Goal: Task Accomplishment & Management: Use online tool/utility

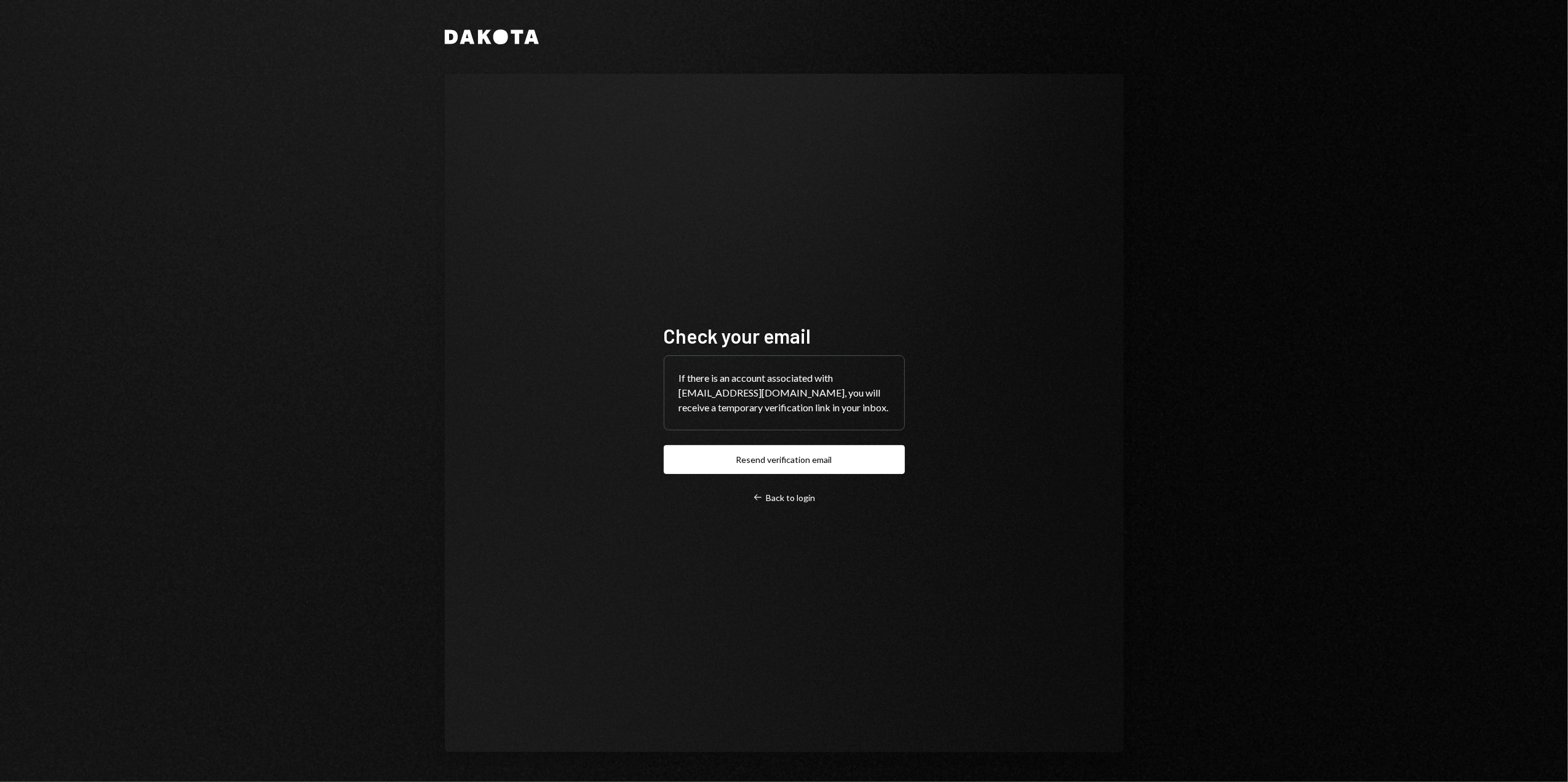
click at [790, 459] on button "Resend verification email" at bounding box center [784, 460] width 241 height 29
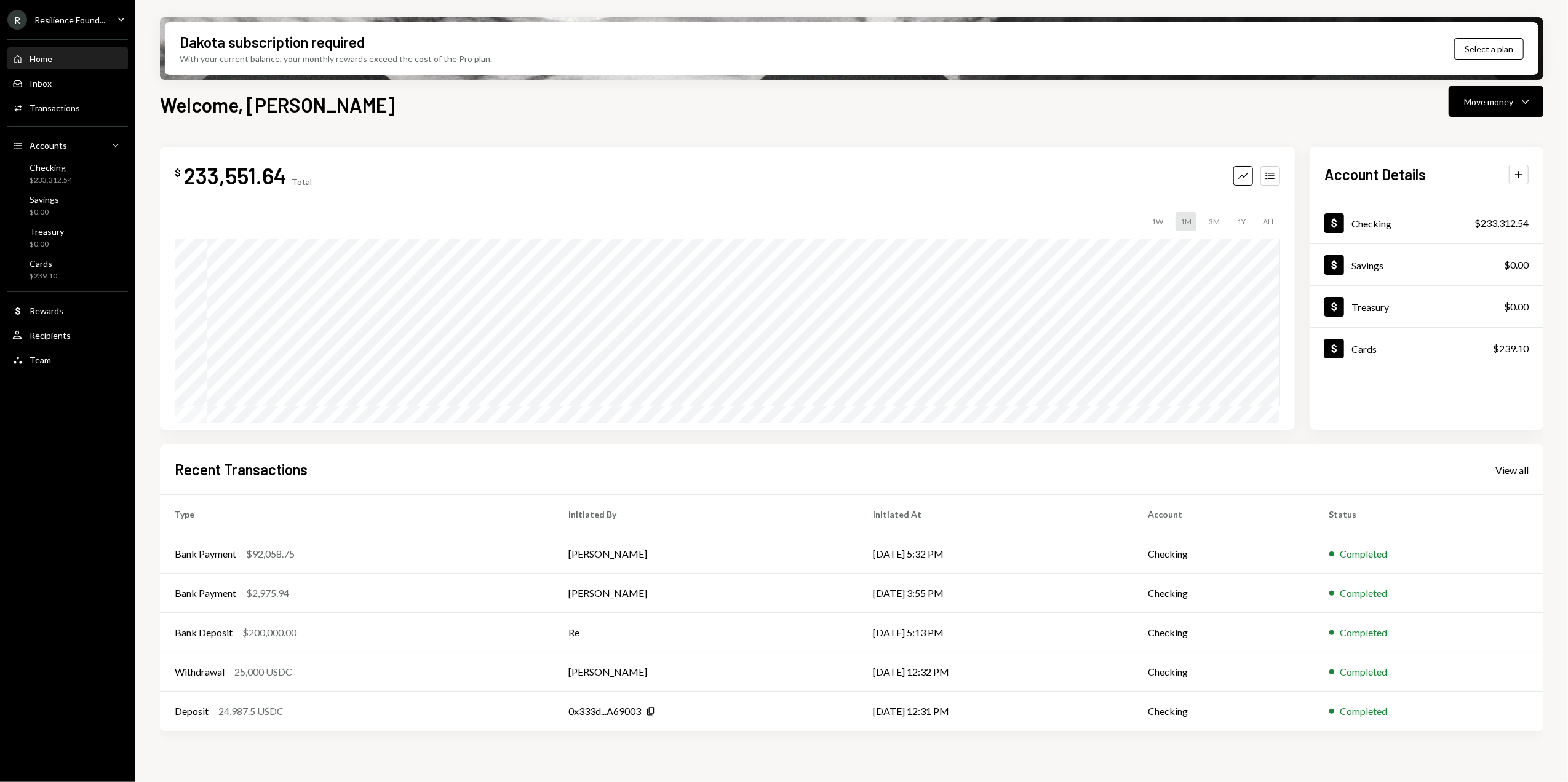
click at [83, 23] on div "Resilience Found..." at bounding box center [69, 20] width 70 height 11
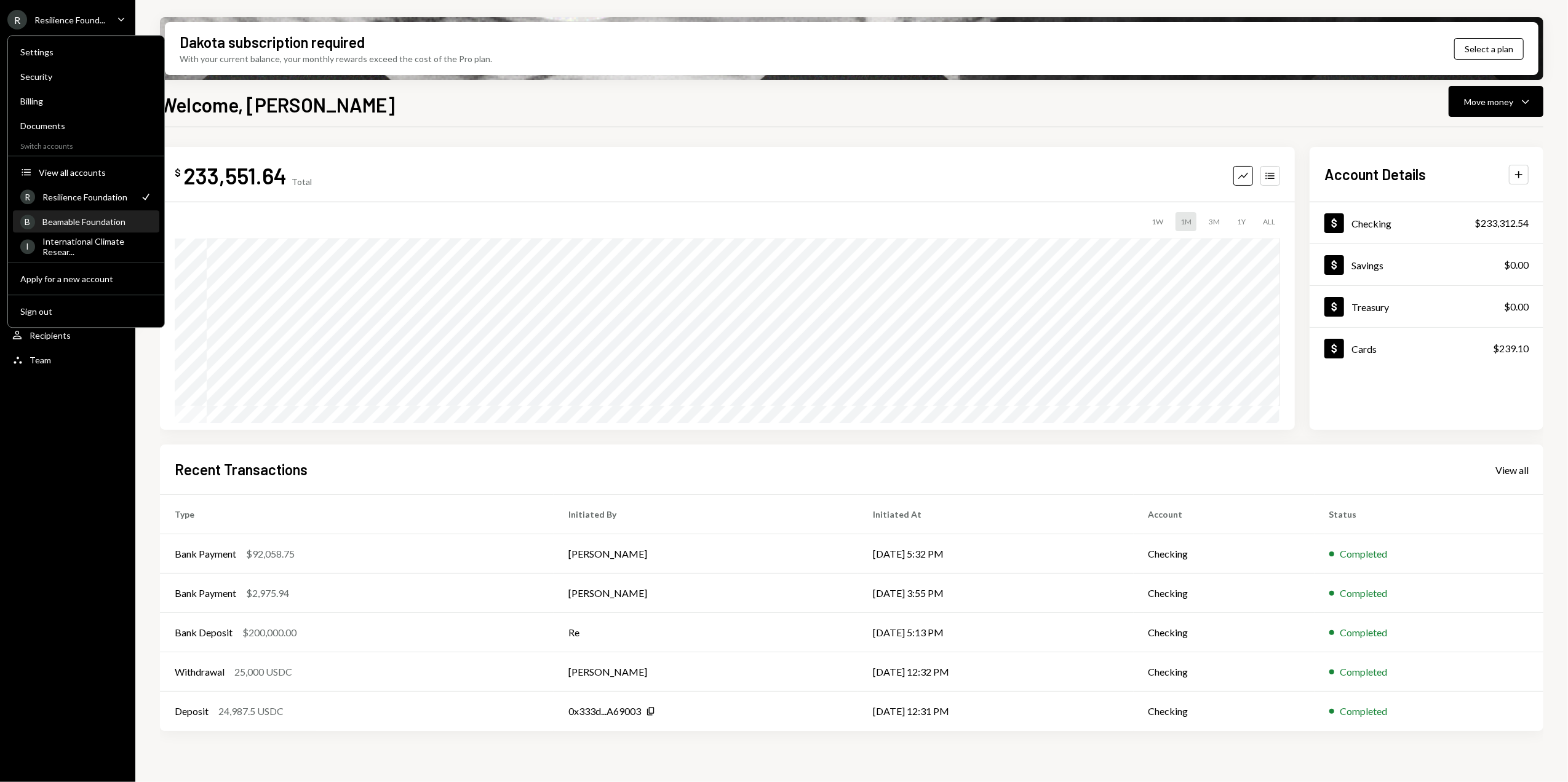
click at [67, 219] on div "Beamable Foundation" at bounding box center [97, 222] width 110 height 11
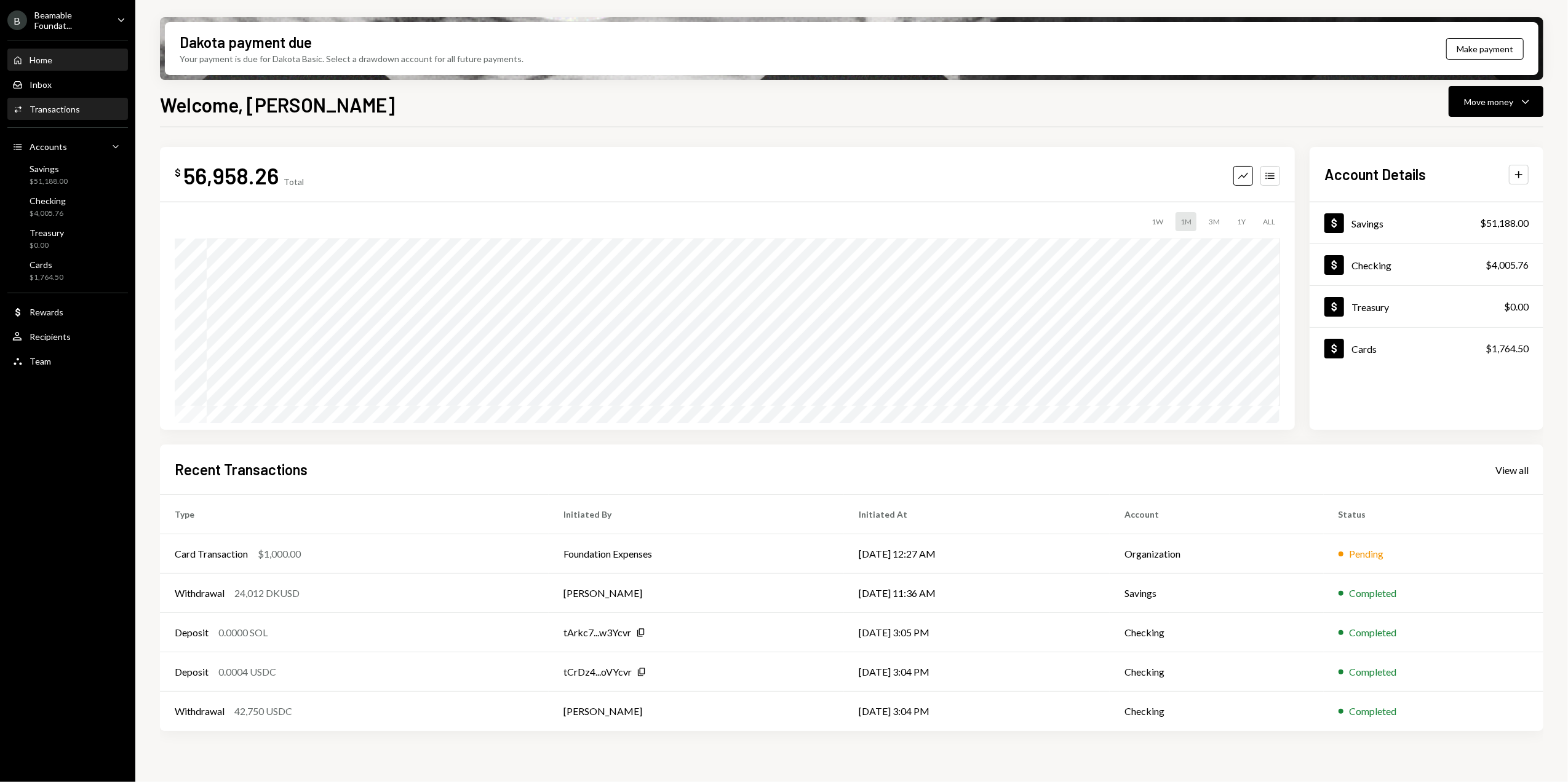
click at [51, 111] on div "Transactions" at bounding box center [55, 109] width 51 height 11
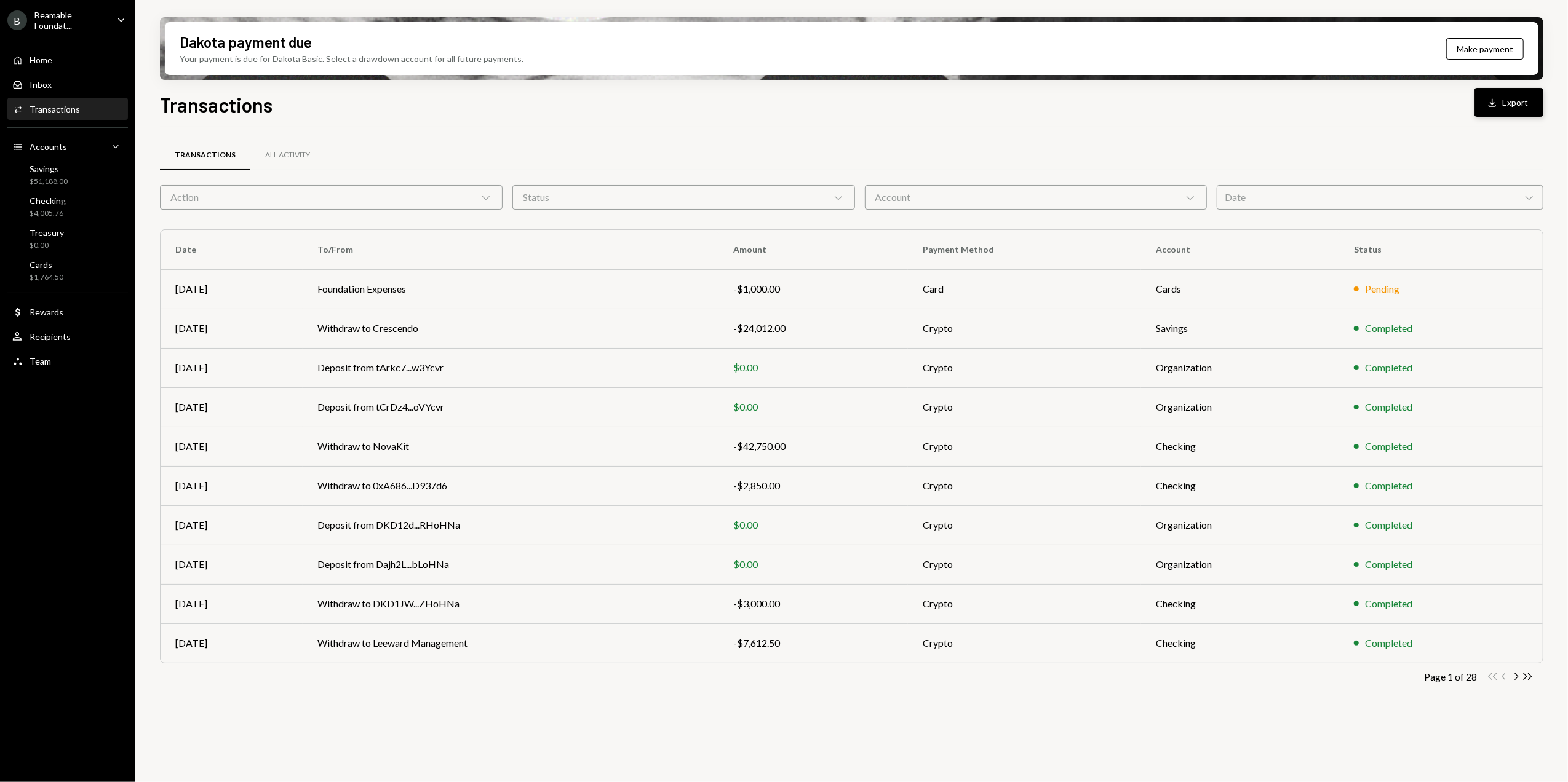
click at [1509, 106] on button "Download Export" at bounding box center [1508, 102] width 69 height 29
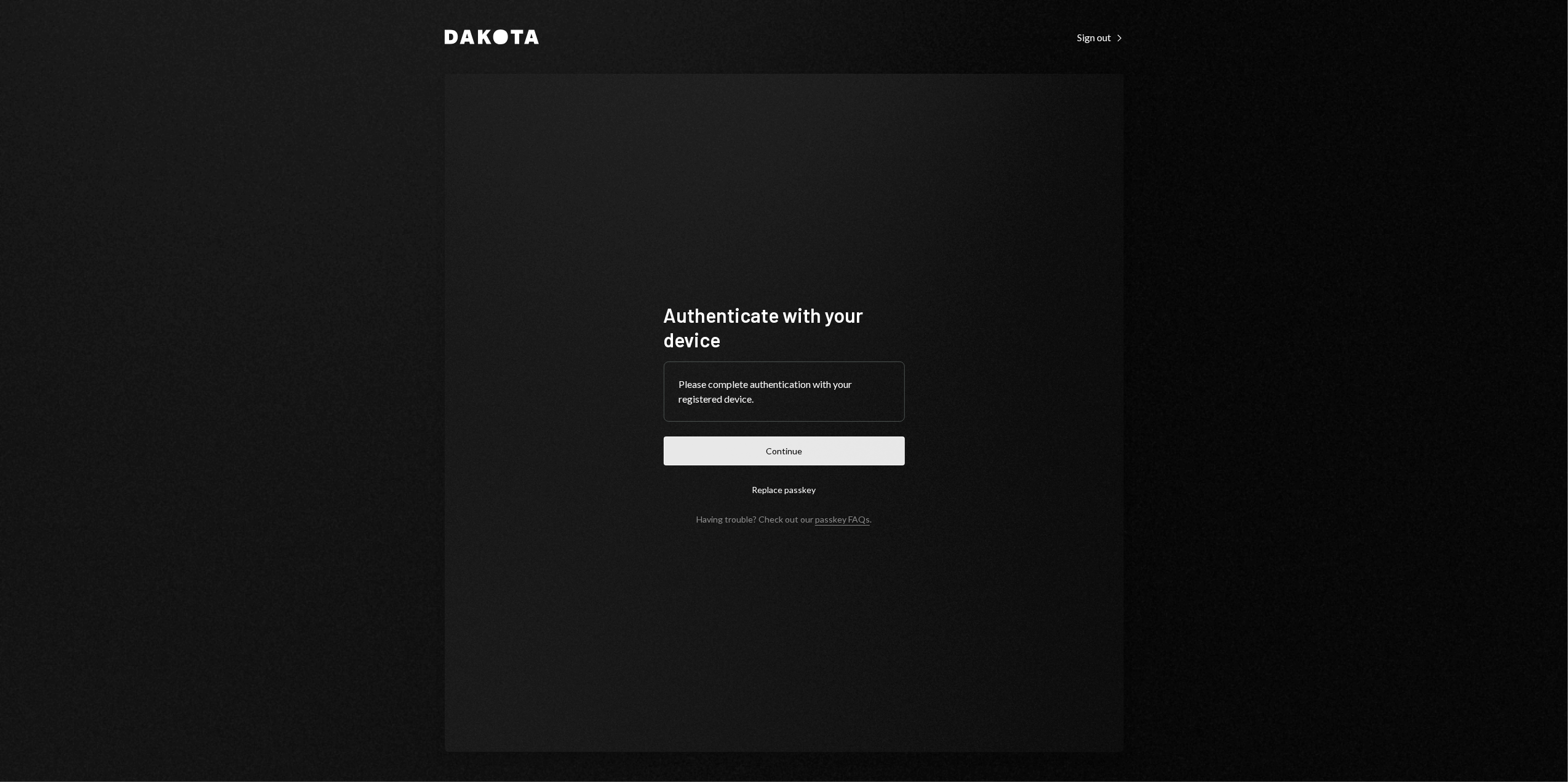
click at [798, 453] on button "Continue" at bounding box center [784, 451] width 241 height 29
